Goal: Find specific page/section: Find specific page/section

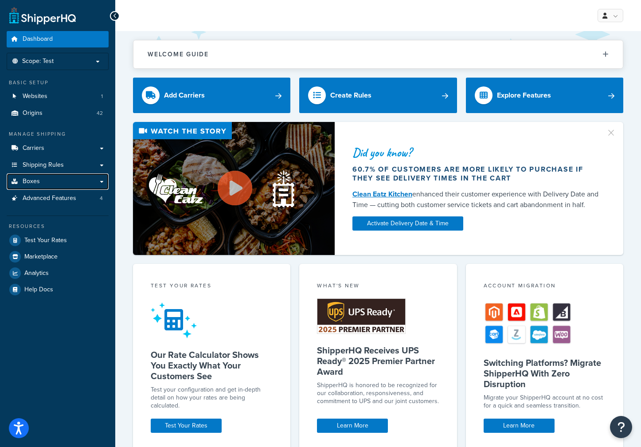
click at [97, 182] on link "Boxes" at bounding box center [58, 181] width 102 height 16
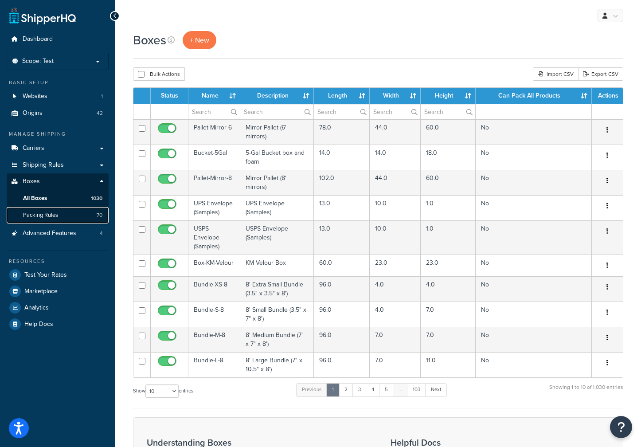
click at [62, 212] on link "Packing Rules 70" at bounding box center [58, 215] width 102 height 16
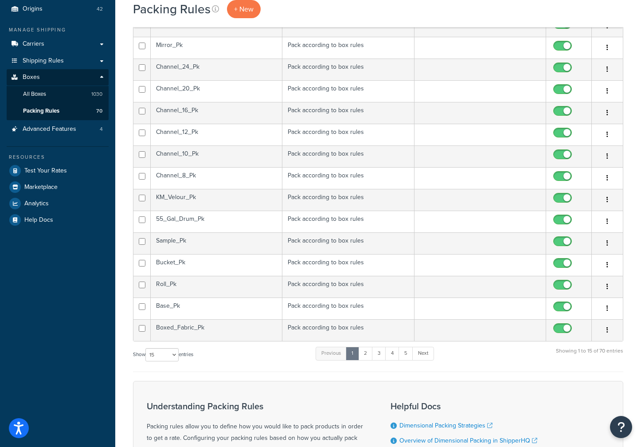
scroll to position [177, 0]
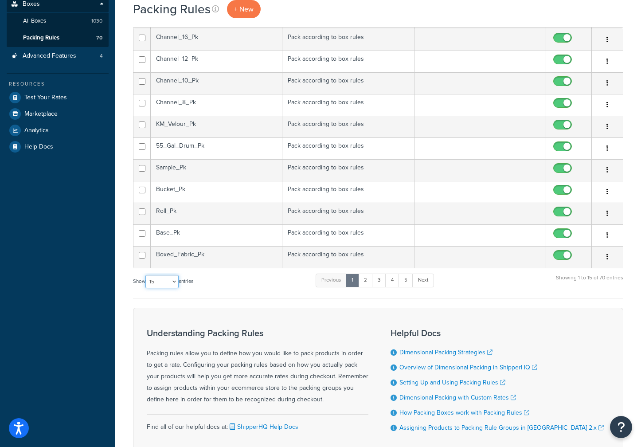
click at [174, 281] on select "10 15 25 50 100" at bounding box center [161, 281] width 33 height 13
select select "100"
click at [146, 288] on select "10 15 25 50 100" at bounding box center [161, 281] width 33 height 13
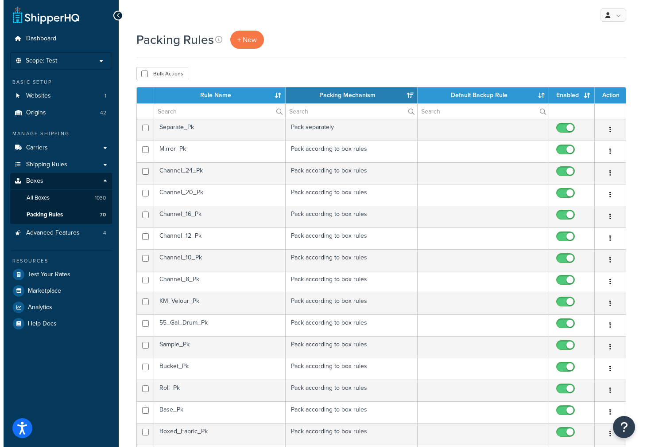
scroll to position [0, 0]
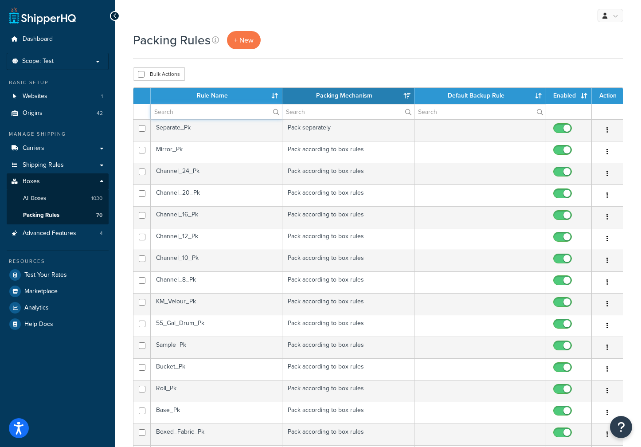
click at [167, 111] on input "text" at bounding box center [216, 111] width 131 height 15
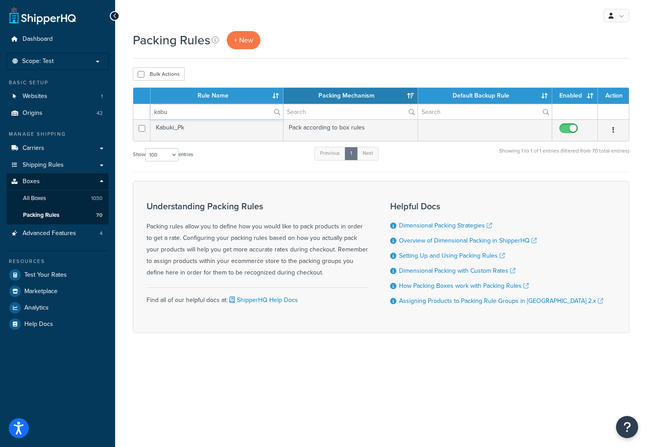
type input "kabu"
click at [334, 126] on td "Pack according to box rules" at bounding box center [351, 130] width 134 height 22
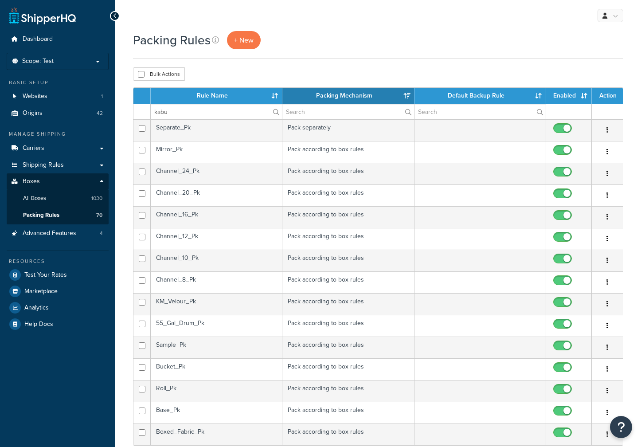
select select "100"
drag, startPoint x: 187, startPoint y: 108, endPoint x: 135, endPoint y: 103, distance: 51.6
click at [135, 103] on table "Rule Name Packing Mechanism Default Backup Rule Enabled Action kabu Separate_Pk…" at bounding box center [378, 266] width 490 height 358
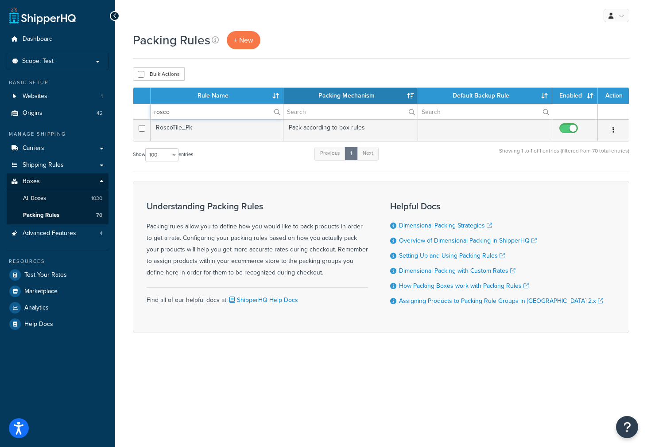
type input "rosco"
click at [198, 132] on td "RoscoTile_Pk" at bounding box center [217, 130] width 133 height 22
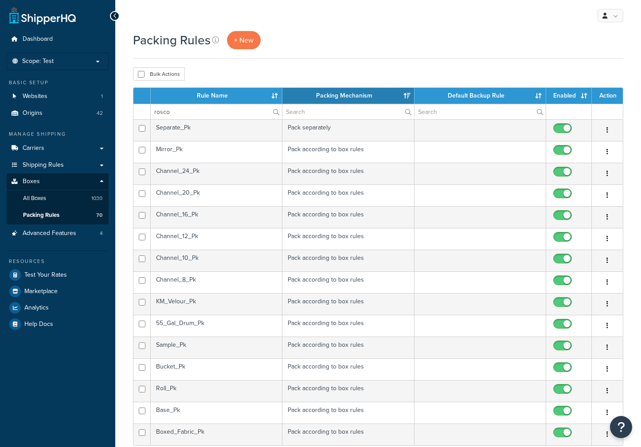
select select "100"
drag, startPoint x: 190, startPoint y: 113, endPoint x: 90, endPoint y: 104, distance: 99.7
click at [92, 104] on div "Dashboard Scope: Test Live Development Integration Basic Setup Websites 1 Origi…" at bounding box center [320, 345] width 641 height 690
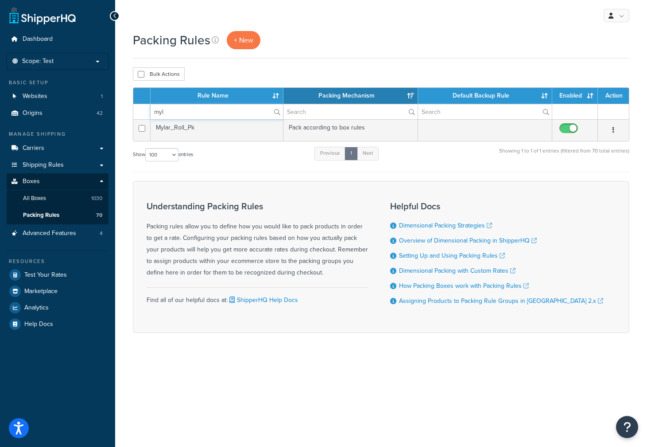
type input "myl"
click at [210, 129] on td "Mylar_Roll_Pk" at bounding box center [217, 130] width 133 height 22
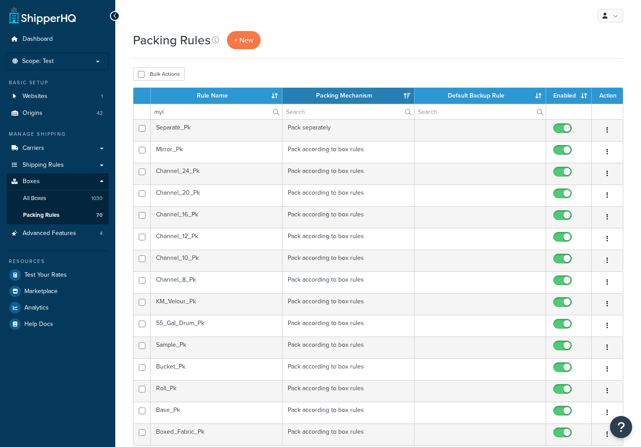
select select "100"
drag, startPoint x: 184, startPoint y: 109, endPoint x: 133, endPoint y: 112, distance: 51.0
click at [133, 112] on table "Rule Name Packing Mechanism Default Backup Rule Enabled Action myl Separate_Pk …" at bounding box center [378, 266] width 490 height 358
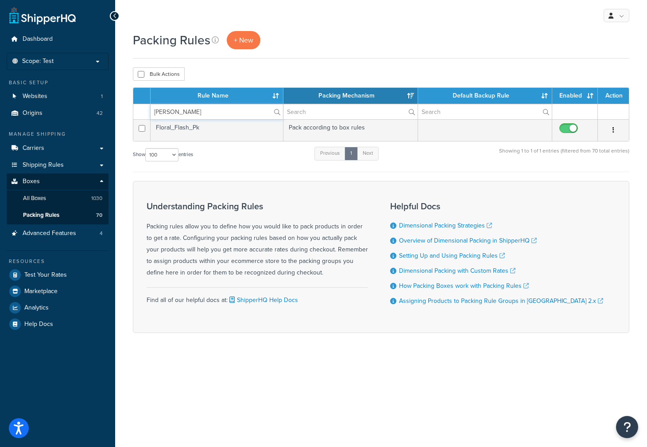
type input "[PERSON_NAME]"
click at [191, 128] on td "Floral_Flash_Pk" at bounding box center [217, 130] width 133 height 22
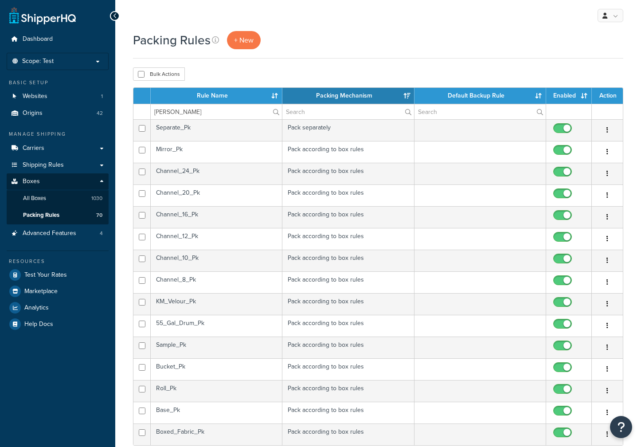
select select "100"
drag, startPoint x: 174, startPoint y: 113, endPoint x: 123, endPoint y: 112, distance: 51.0
click at [123, 112] on div "Packing Rules + New Bulk Actions Duplicate Delete Contact Us Send Us A Message …" at bounding box center [378, 349] width 526 height 637
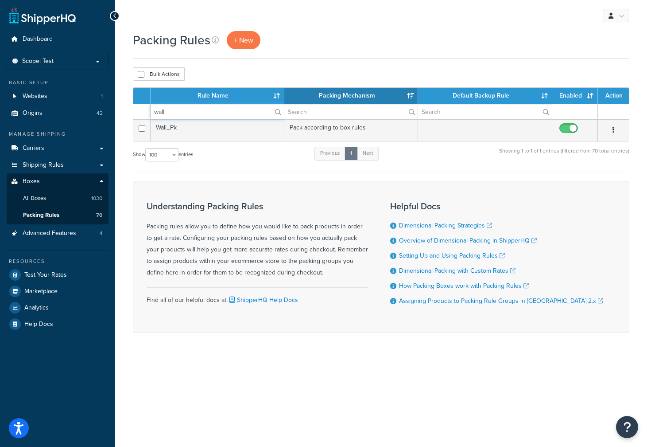
type input "wall"
click at [183, 128] on td "Wall_Pk" at bounding box center [218, 130] width 134 height 22
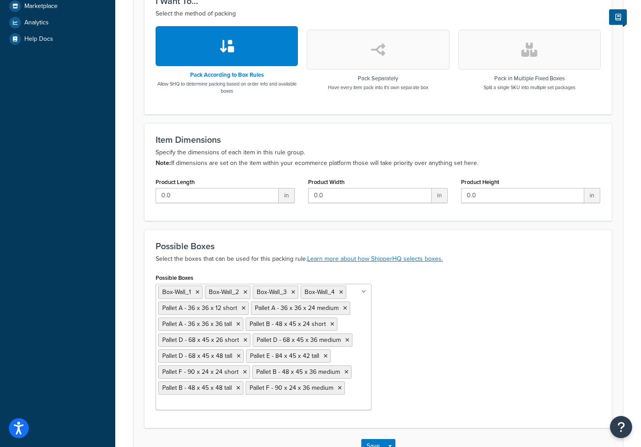
scroll to position [348, 0]
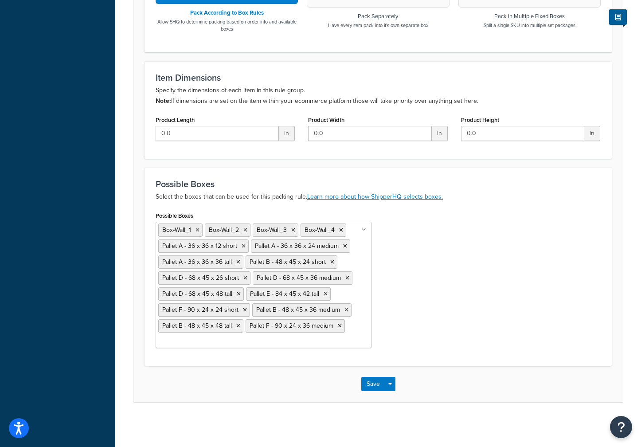
click at [83, 206] on div "Dashboard Scope: Test Basic Setup Websites 1 Origins 42 Manage Shipping Carrier…" at bounding box center [57, 50] width 115 height 794
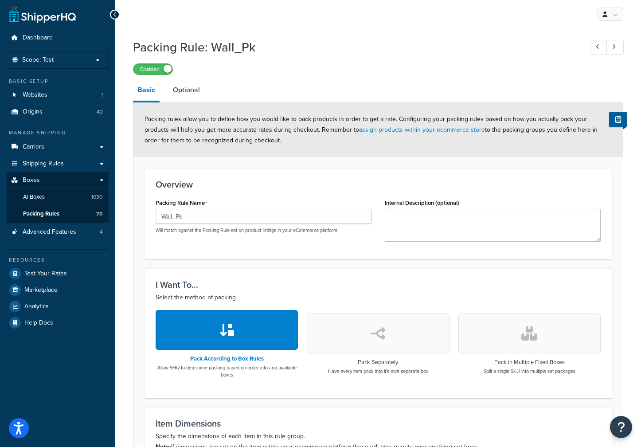
scroll to position [0, 0]
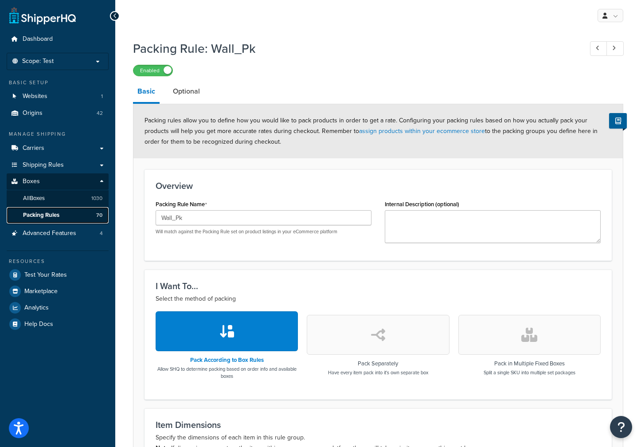
click at [51, 214] on span "Packing Rules" at bounding box center [41, 215] width 36 height 8
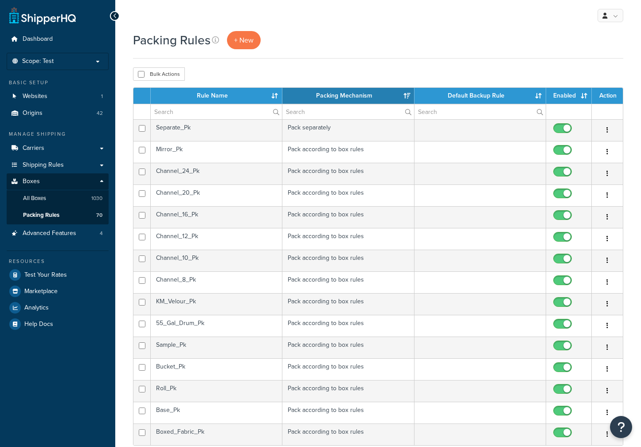
select select "15"
click at [166, 117] on input "text" at bounding box center [216, 111] width 131 height 15
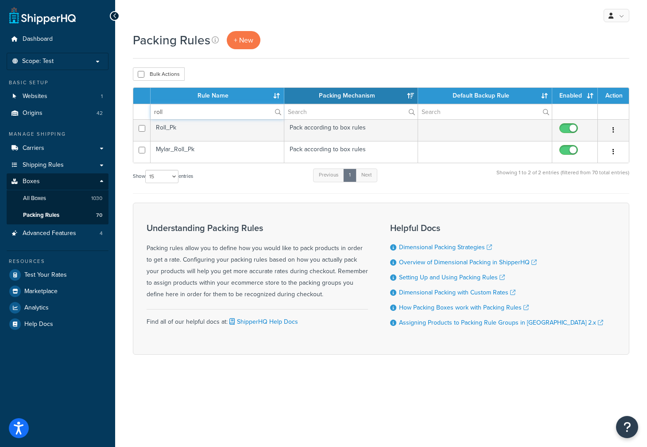
type input "roll"
click at [183, 129] on td "Roll_Pk" at bounding box center [218, 130] width 134 height 22
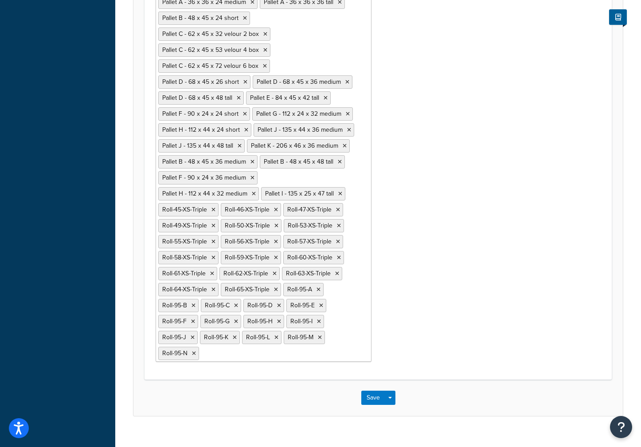
scroll to position [3481, 0]
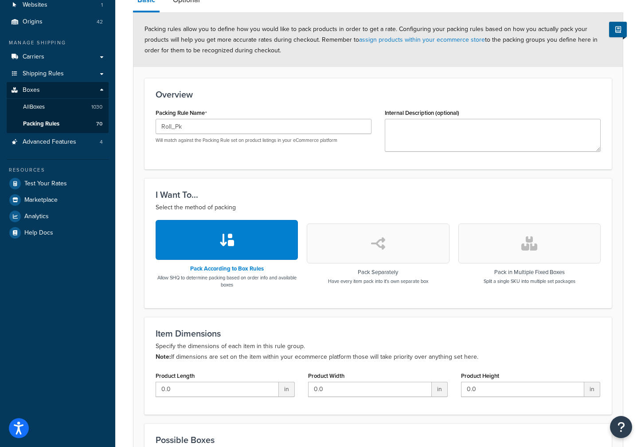
scroll to position [0, 0]
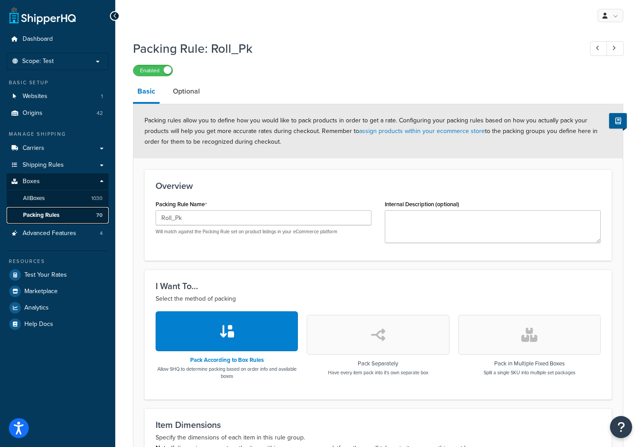
click at [52, 213] on span "Packing Rules" at bounding box center [41, 215] width 36 height 8
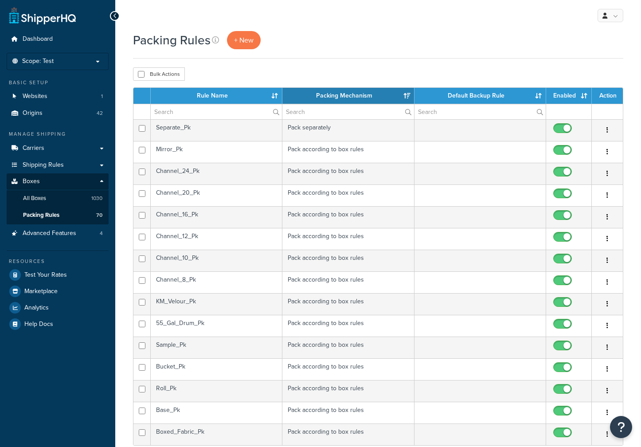
select select "15"
click at [214, 114] on input "text" at bounding box center [216, 111] width 131 height 15
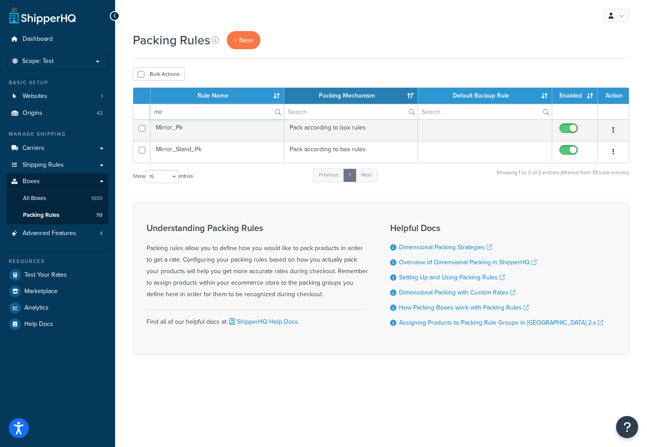
type input "mir"
click at [203, 151] on td "Mirror_Stand_Pk" at bounding box center [218, 152] width 134 height 22
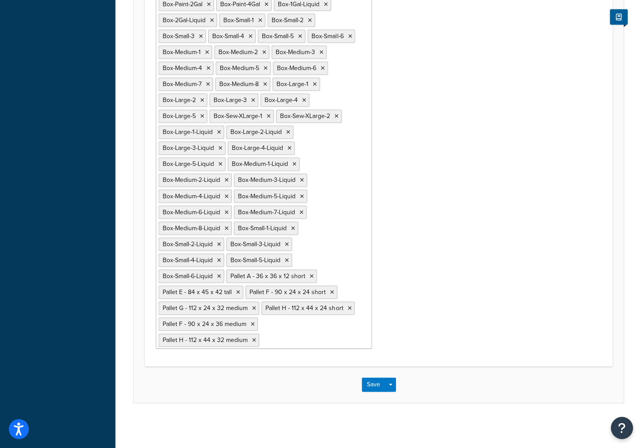
scroll to position [587, 0]
